Goal: Information Seeking & Learning: Learn about a topic

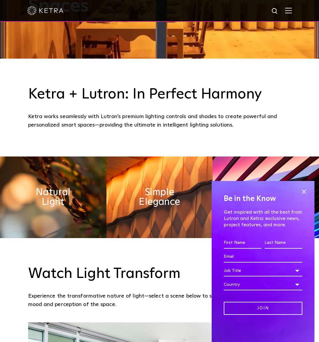
scroll to position [333, 0]
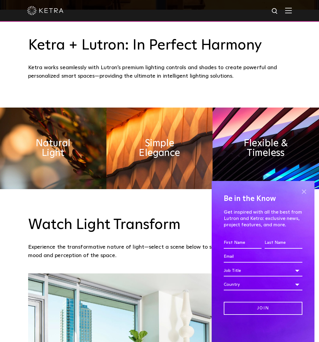
click at [302, 193] on span at bounding box center [303, 191] width 9 height 9
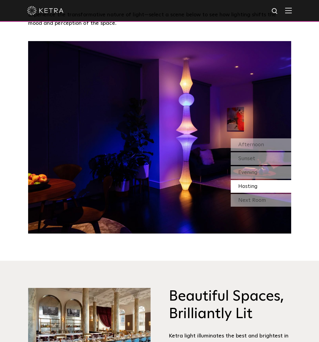
scroll to position [510, 0]
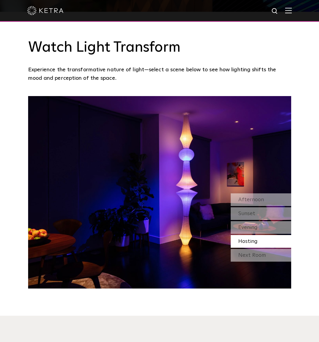
drag, startPoint x: 148, startPoint y: 206, endPoint x: 158, endPoint y: 168, distance: 39.3
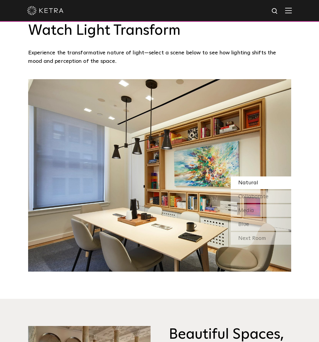
scroll to position [540, 0]
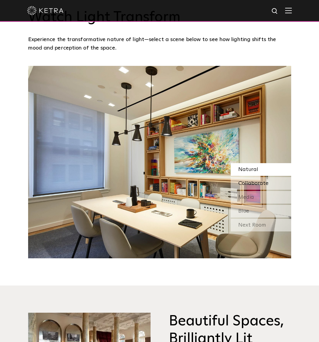
click at [267, 186] on span "Collaborate" at bounding box center [253, 183] width 30 height 5
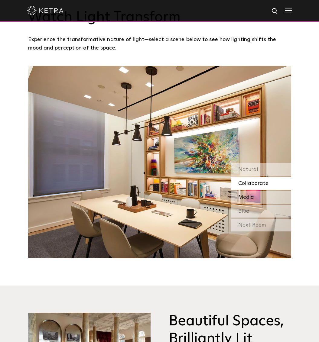
click at [258, 194] on div "Media" at bounding box center [261, 197] width 60 height 13
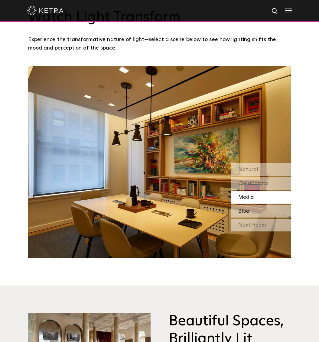
click at [253, 210] on div "Blue" at bounding box center [261, 211] width 60 height 13
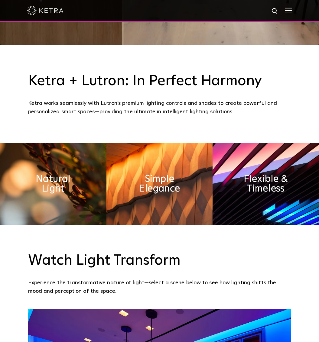
scroll to position [302, 0]
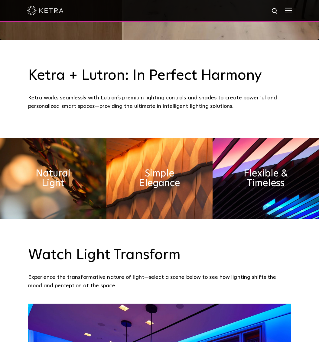
click at [93, 182] on img at bounding box center [53, 179] width 106 height 82
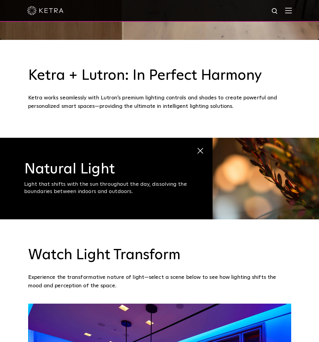
click at [197, 148] on span at bounding box center [197, 148] width 0 height 0
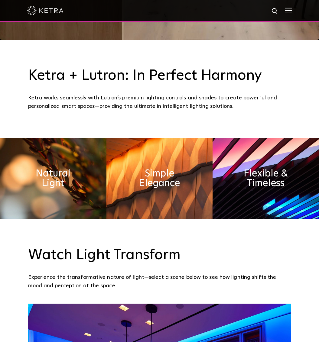
click at [179, 164] on img at bounding box center [159, 179] width 106 height 82
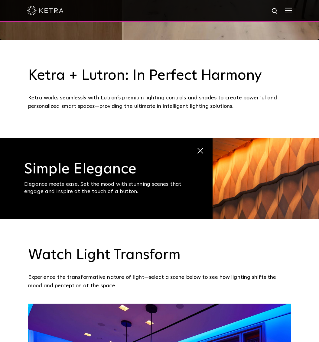
click at [203, 151] on span "Simple Elegance Elegance meets ease. Set the mood with stunning scenes that eng…" at bounding box center [106, 179] width 213 height 82
click at [197, 148] on span at bounding box center [197, 148] width 0 height 0
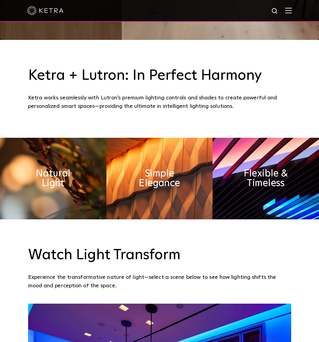
click at [208, 151] on img at bounding box center [159, 179] width 106 height 82
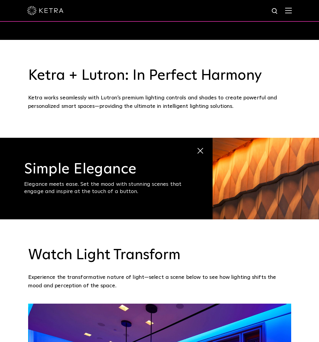
click at [212, 150] on span "Simple Elegance Elegance meets ease. Set the mood with stunning scenes that eng…" at bounding box center [106, 179] width 213 height 82
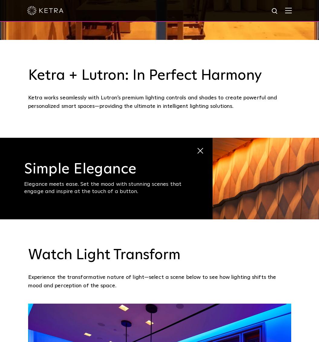
click at [206, 152] on span "Simple Elegance Elegance meets ease. Set the mood with stunning scenes that eng…" at bounding box center [106, 179] width 213 height 82
drag, startPoint x: 204, startPoint y: 152, endPoint x: 214, endPoint y: 151, distance: 10.7
click at [204, 152] on span "Simple Elegance Elegance meets ease. Set the mood with stunning scenes that eng…" at bounding box center [106, 179] width 213 height 82
drag, startPoint x: 193, startPoint y: 154, endPoint x: 200, endPoint y: 151, distance: 6.9
click at [194, 154] on span "Simple Elegance Elegance meets ease. Set the mood with stunning scenes that eng…" at bounding box center [106, 179] width 213 height 82
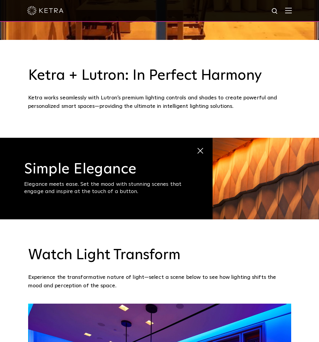
click at [197, 148] on span at bounding box center [197, 148] width 0 height 0
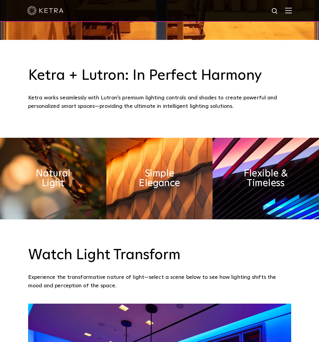
click at [239, 162] on div "Natural Light Light that shifts with the sun throughout the day, dissolving the…" at bounding box center [159, 179] width 319 height 82
click at [235, 152] on img at bounding box center [266, 179] width 106 height 82
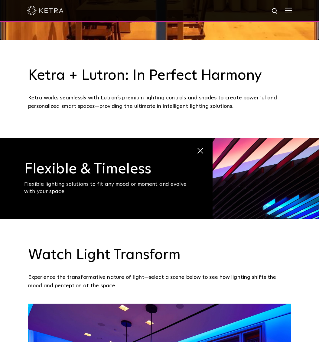
click at [197, 148] on span at bounding box center [197, 148] width 0 height 0
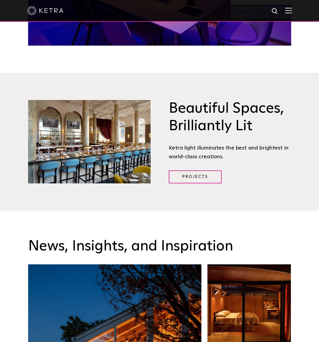
scroll to position [756, 0]
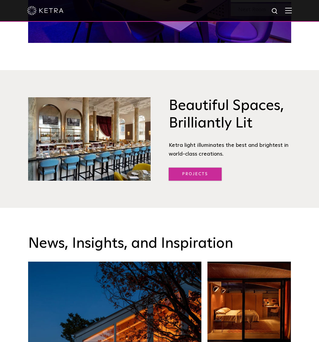
click at [210, 175] on link "Projects" at bounding box center [195, 174] width 53 height 13
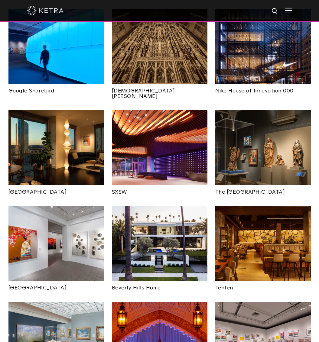
scroll to position [484, 0]
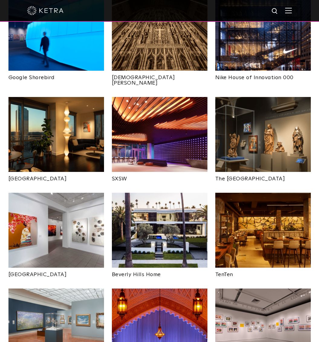
click at [189, 204] on img at bounding box center [160, 230] width 96 height 75
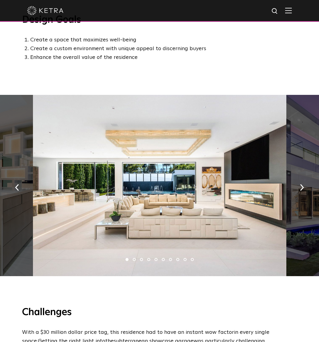
scroll to position [333, 0]
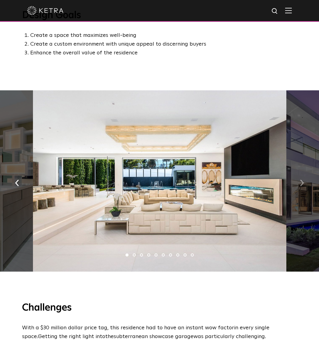
click at [303, 180] on img "button" at bounding box center [302, 183] width 4 height 7
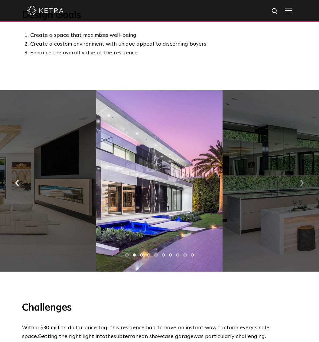
click at [303, 180] on img "button" at bounding box center [302, 183] width 4 height 7
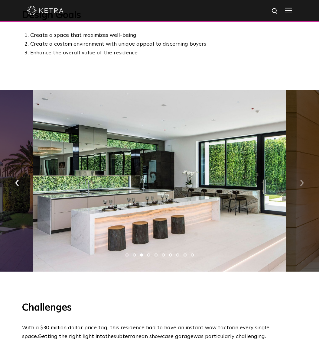
click at [303, 180] on img "button" at bounding box center [302, 183] width 4 height 7
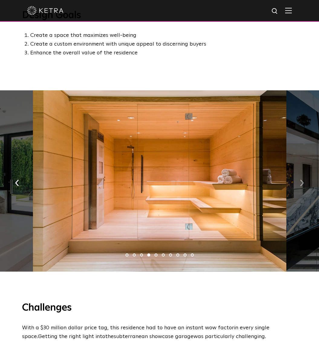
click at [303, 180] on img "button" at bounding box center [302, 183] width 4 height 7
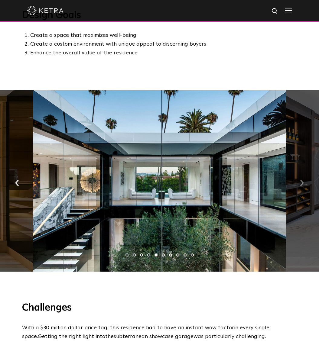
click at [303, 180] on img "button" at bounding box center [302, 183] width 4 height 7
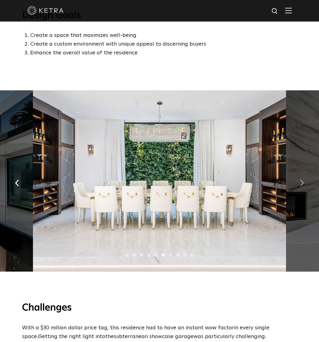
click at [303, 180] on img "button" at bounding box center [302, 183] width 4 height 7
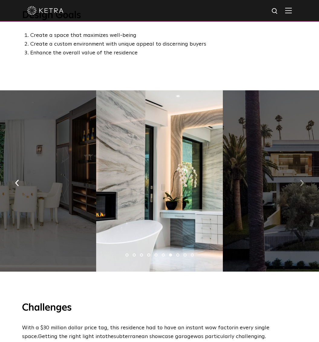
click at [303, 180] on img "button" at bounding box center [302, 183] width 4 height 7
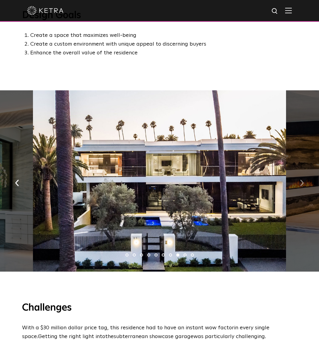
click at [303, 180] on img "button" at bounding box center [302, 183] width 4 height 7
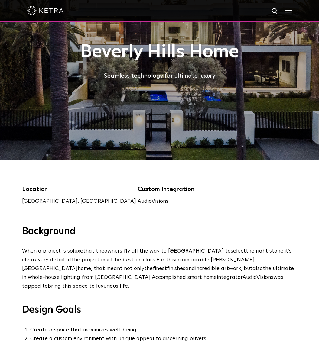
scroll to position [30, 0]
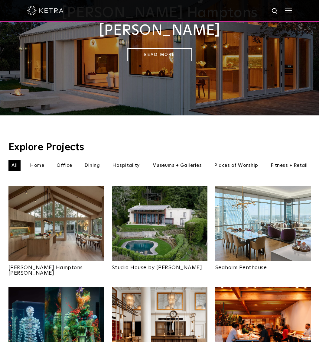
scroll to position [91, 0]
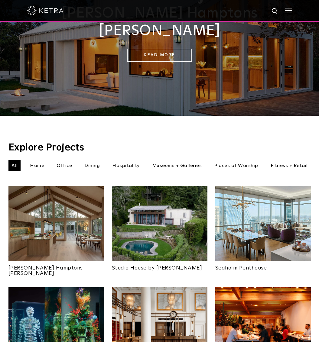
click at [232, 160] on li "Places of Worship" at bounding box center [236, 165] width 50 height 11
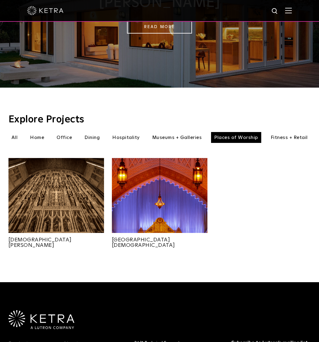
scroll to position [121, 0]
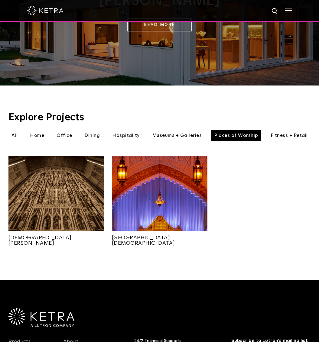
click at [91, 189] on img at bounding box center [56, 193] width 96 height 75
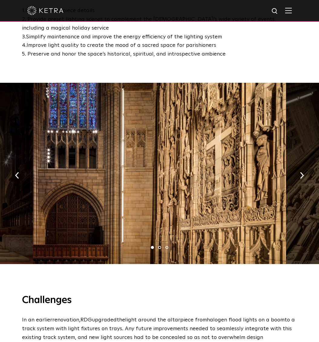
scroll to position [393, 0]
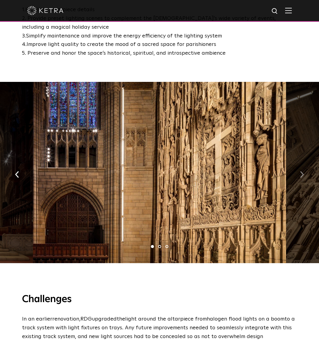
click at [303, 171] on img "button" at bounding box center [302, 174] width 4 height 7
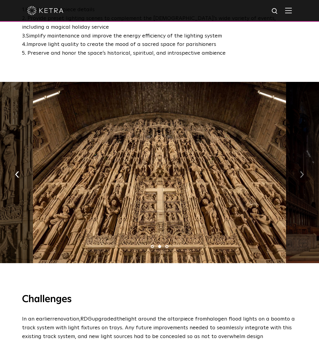
click at [303, 171] on img "button" at bounding box center [302, 174] width 4 height 7
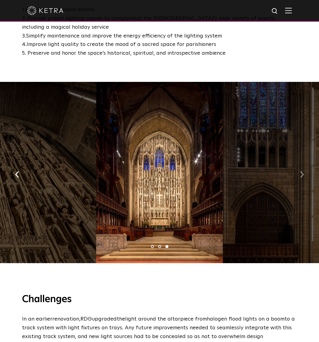
click at [303, 171] on img "button" at bounding box center [302, 174] width 4 height 7
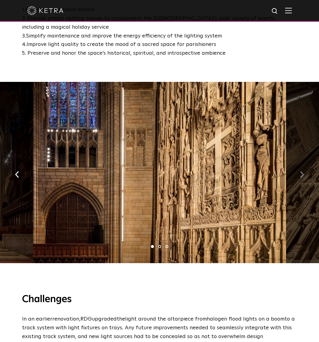
click at [303, 171] on img "button" at bounding box center [302, 174] width 4 height 7
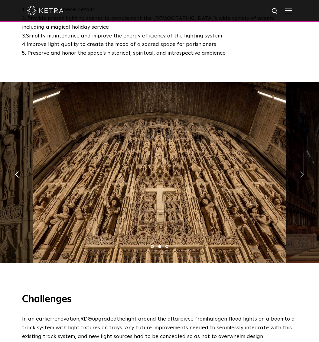
click at [303, 171] on img "button" at bounding box center [302, 174] width 4 height 7
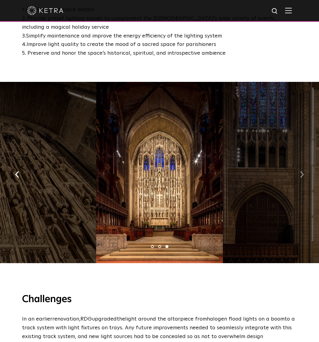
scroll to position [484, 0]
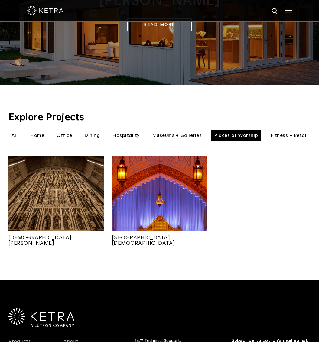
click at [14, 130] on li "All" at bounding box center [14, 135] width 12 height 11
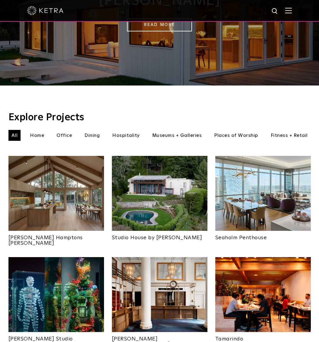
click at [123, 180] on img at bounding box center [160, 193] width 96 height 75
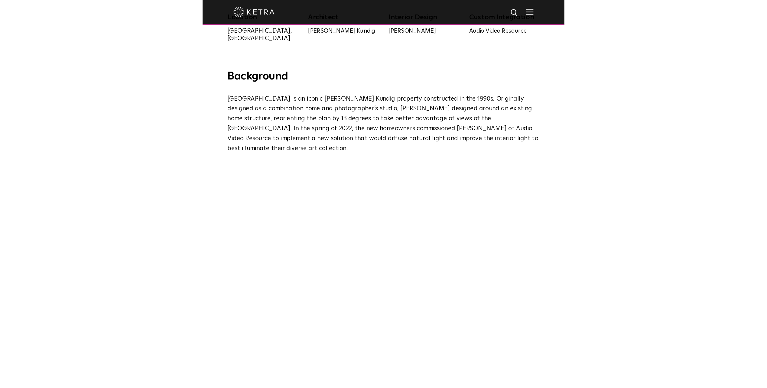
scroll to position [272, 0]
